Goal: Navigation & Orientation: Understand site structure

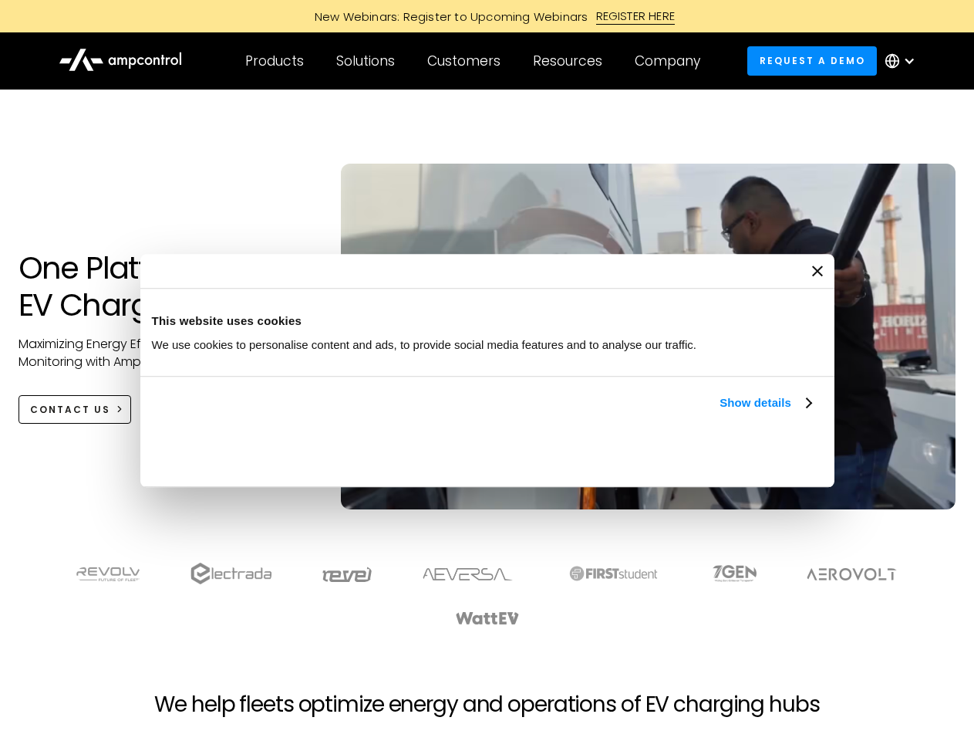
click at [720, 412] on link "Show details" at bounding box center [765, 402] width 91 height 19
click at [0, 0] on div "Necessary cookies help make a website usable by enabling basic functions like p…" at bounding box center [0, 0] width 0 height 0
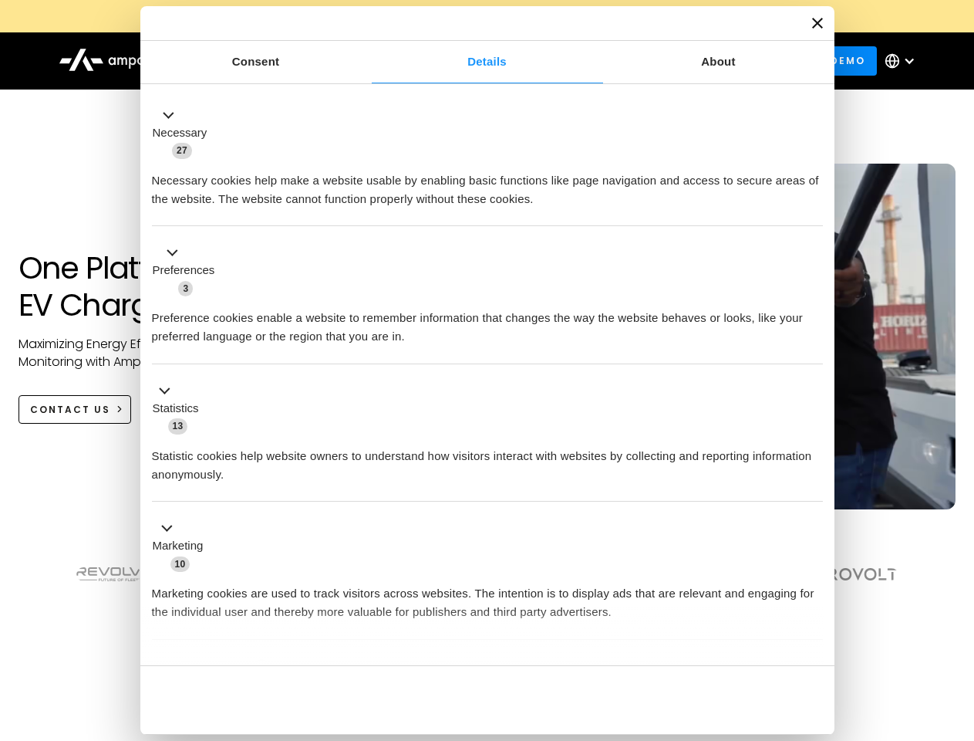
click at [823, 208] on div "Necessary cookies help make a website usable by enabling basic functions like p…" at bounding box center [487, 184] width 671 height 49
click at [474, 61] on div "Customers" at bounding box center [463, 60] width 73 height 17
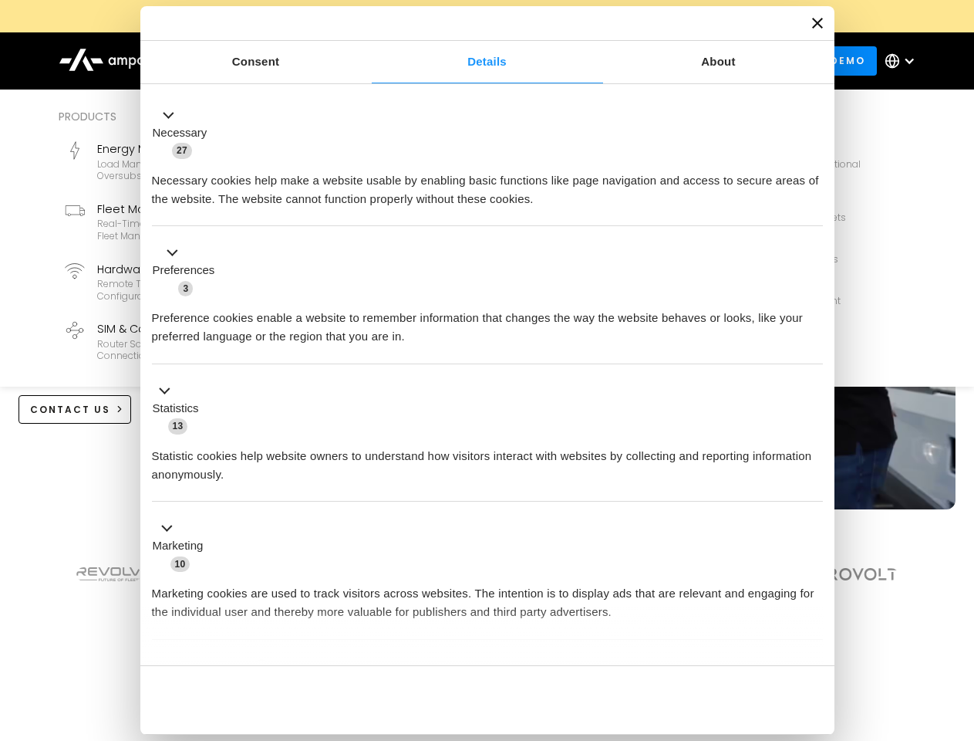
click at [274, 61] on div "Products" at bounding box center [274, 60] width 59 height 17
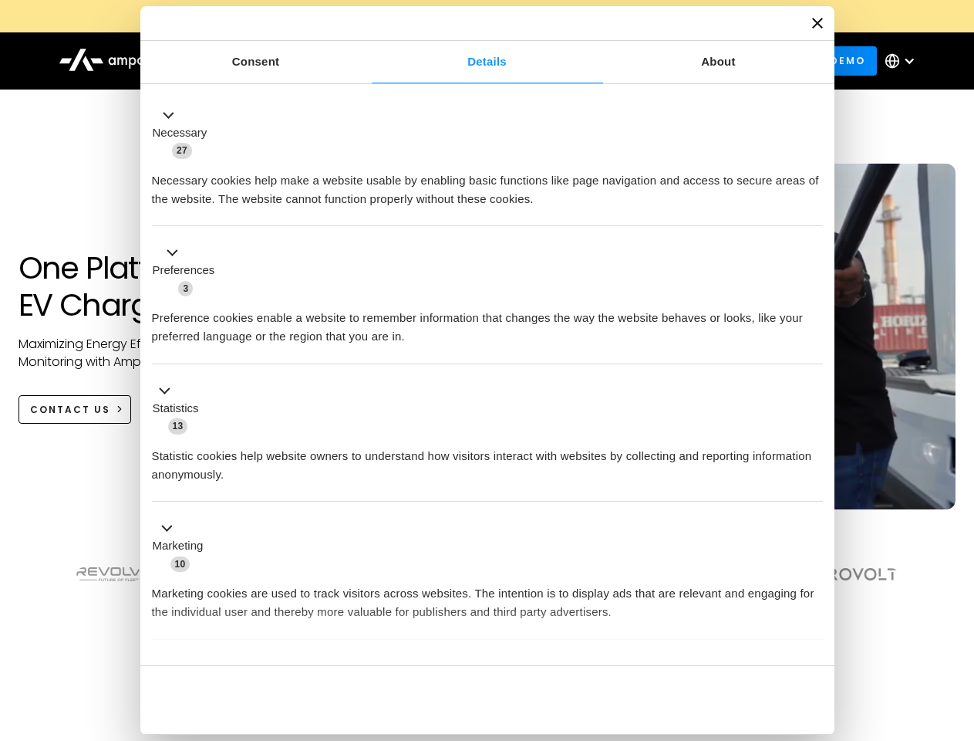
click at [366, 61] on div "Solutions" at bounding box center [365, 60] width 59 height 17
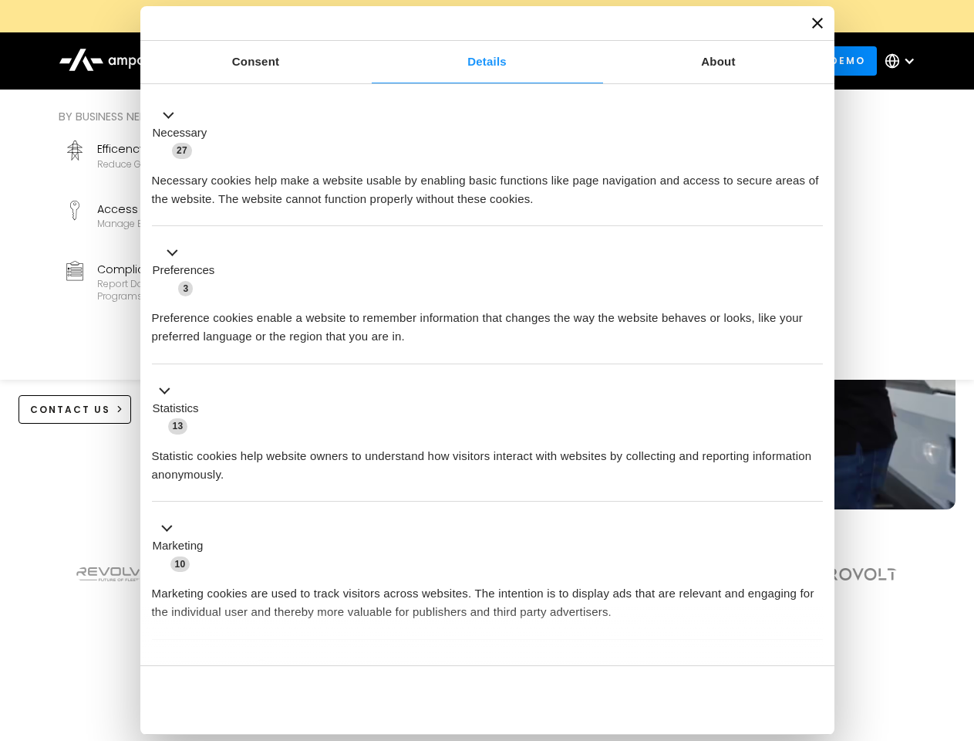
click at [467, 61] on div "Customers" at bounding box center [463, 60] width 73 height 17
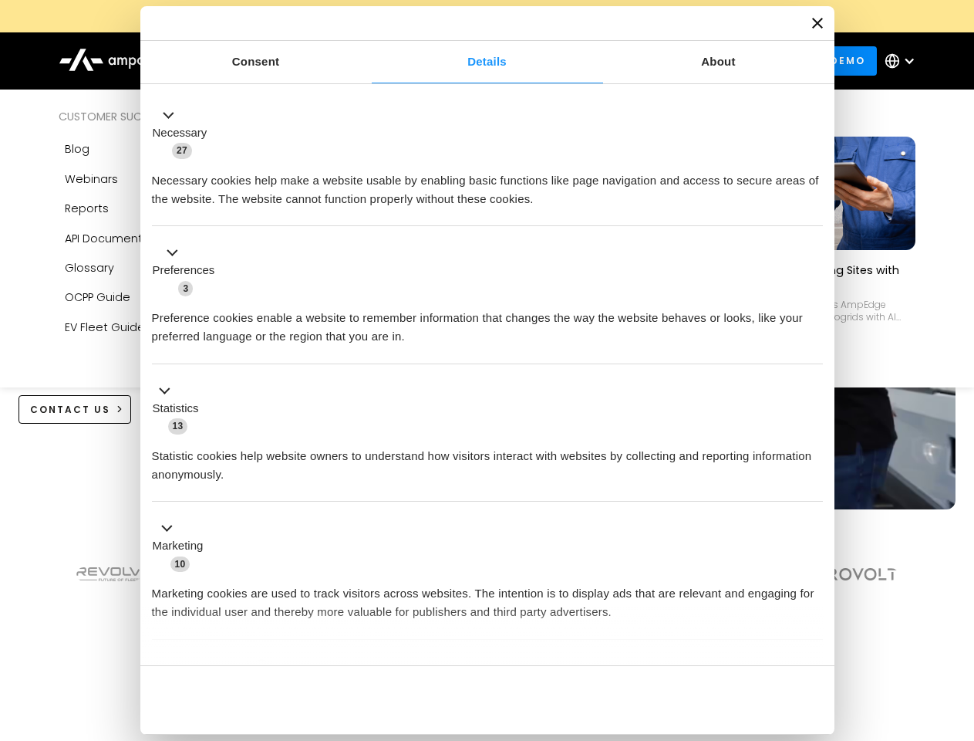
click at [571, 61] on div "Resources" at bounding box center [567, 60] width 69 height 17
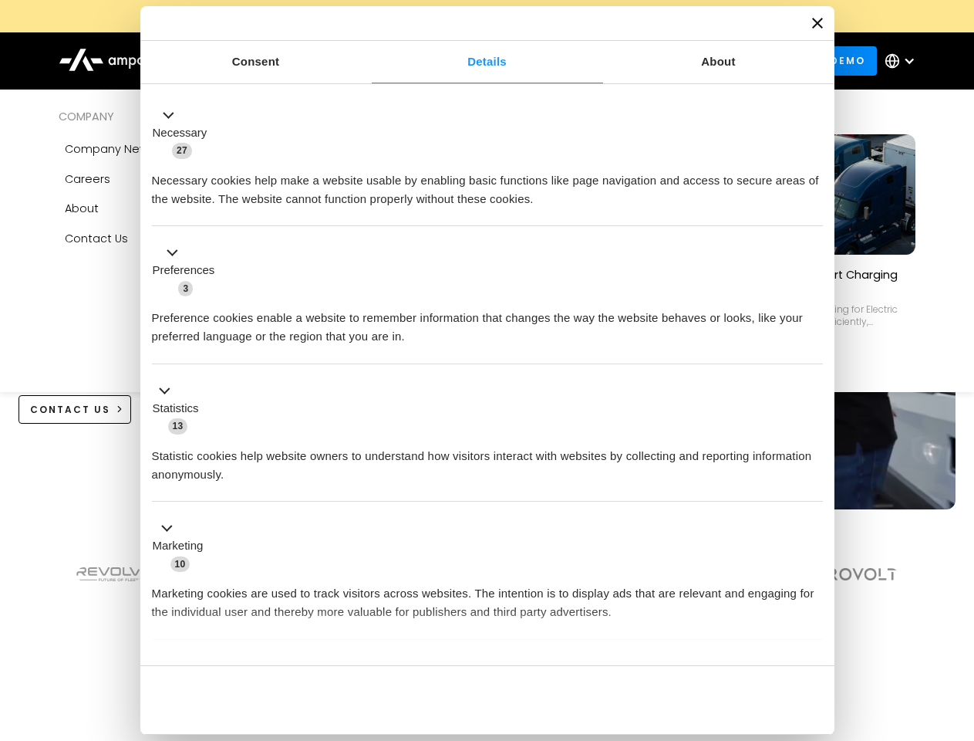
click at [673, 61] on div "Company" at bounding box center [668, 60] width 66 height 17
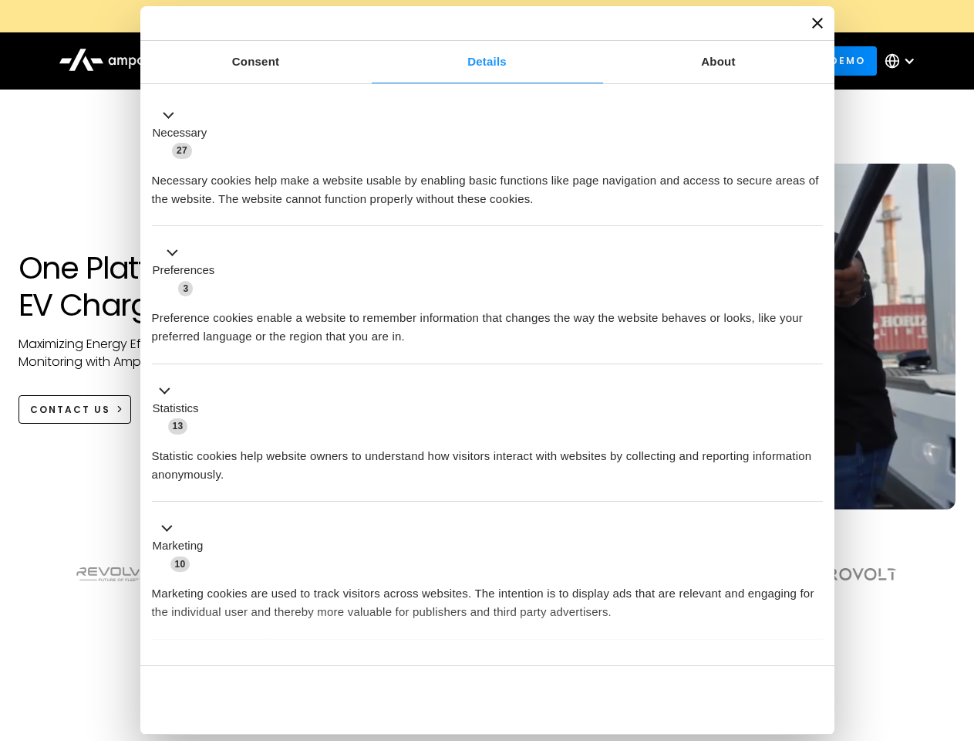
click at [904, 61] on div at bounding box center [909, 61] width 12 height 12
